Goal: Task Accomplishment & Management: Manage account settings

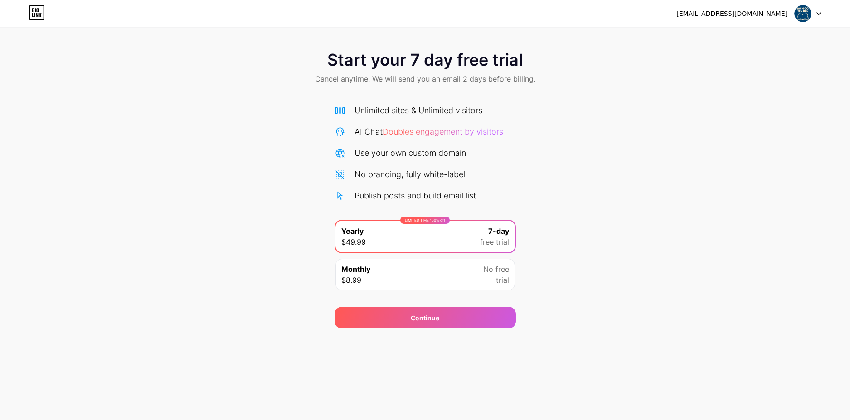
click at [35, 13] on icon at bounding box center [36, 12] width 15 height 15
drag, startPoint x: 801, startPoint y: 13, endPoint x: 797, endPoint y: 30, distance: 17.8
click at [801, 13] on img at bounding box center [802, 13] width 17 height 17
click at [732, 37] on li "Logout" at bounding box center [764, 37] width 112 height 24
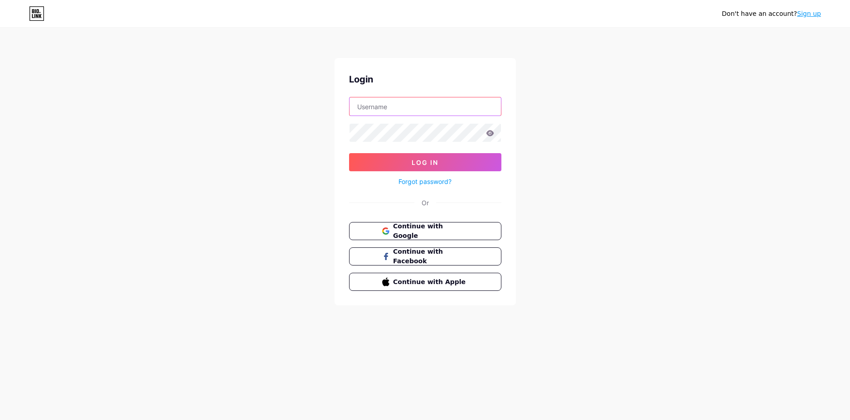
type input "[EMAIL_ADDRESS][DOMAIN_NAME]"
click at [40, 17] on icon at bounding box center [36, 13] width 15 height 15
